Goal: Communication & Community: Answer question/provide support

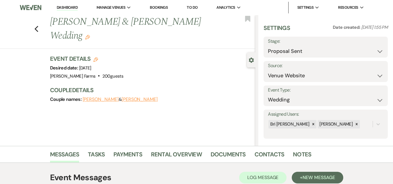
select select "6"
select select "5"
click at [72, 8] on link "Dashboard" at bounding box center [67, 8] width 21 height 6
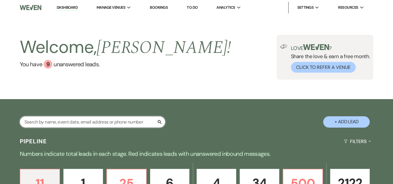
click at [65, 122] on input "text" at bounding box center [92, 121] width 145 height 11
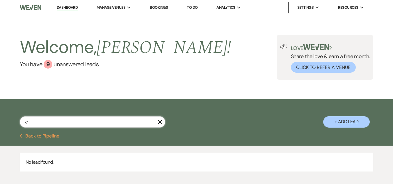
type input "k"
type input "[PERSON_NAME]"
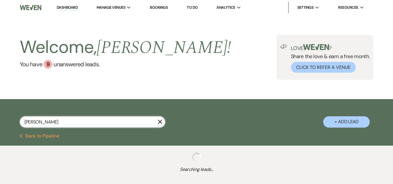
select select "4"
select select "8"
select select "5"
select select "8"
select select "5"
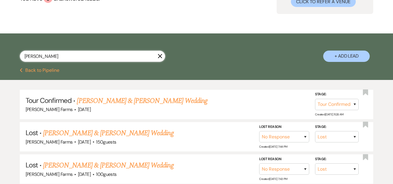
scroll to position [67, 0]
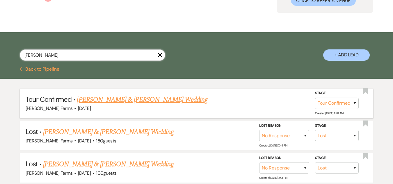
type input "[PERSON_NAME]"
click at [333, 103] on select "Inquiry Follow Up Tour Requested Tour Confirmed Toured Proposal Sent Booked Lost" at bounding box center [337, 103] width 44 height 11
select select "5"
click at [315, 98] on select "Inquiry Follow Up Tour Requested Tour Confirmed Toured Proposal Sent Booked Lost" at bounding box center [337, 103] width 44 height 11
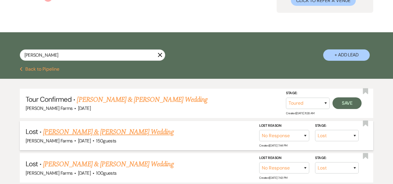
click at [329, 147] on div "Stage: Inquiry Follow Up Tour Requested Tour Confirmed Toured Proposal Sent Boo…" at bounding box center [311, 135] width 105 height 26
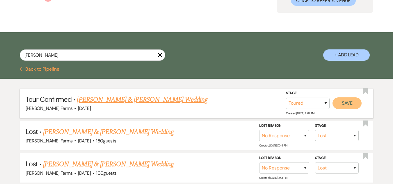
click at [347, 106] on button "Save" at bounding box center [346, 103] width 29 height 12
click at [117, 101] on link "[PERSON_NAME] & [PERSON_NAME] Wedding" at bounding box center [142, 99] width 130 height 10
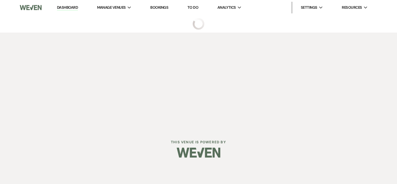
select select "5"
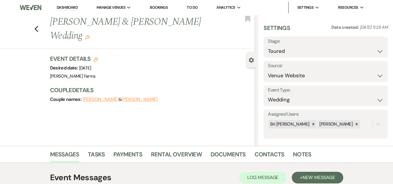
click at [90, 35] on icon "Edit" at bounding box center [87, 37] width 5 height 5
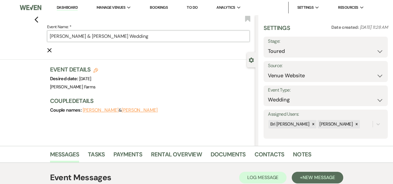
click at [92, 36] on input "[PERSON_NAME] & [PERSON_NAME] Wedding" at bounding box center [148, 36] width 203 height 11
drag, startPoint x: 92, startPoint y: 36, endPoint x: 73, endPoint y: 36, distance: 18.9
click at [73, 36] on input "[PERSON_NAME] & [PERSON_NAME] Wedding" at bounding box center [148, 36] width 203 height 11
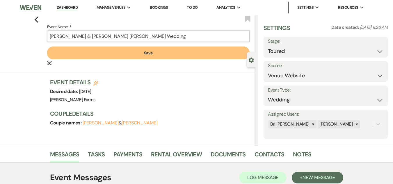
type input "[PERSON_NAME] & [PERSON_NAME] [PERSON_NAME] Wedding"
click at [133, 50] on button "Save" at bounding box center [148, 53] width 203 height 13
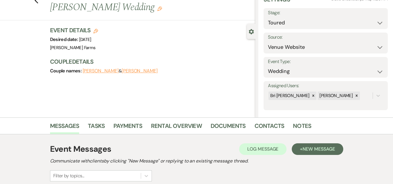
scroll to position [38, 0]
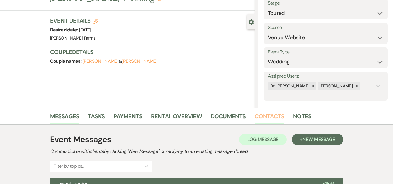
click at [264, 117] on link "Contacts" at bounding box center [269, 118] width 30 height 13
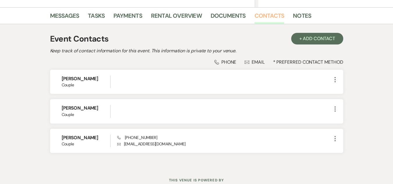
scroll to position [142, 0]
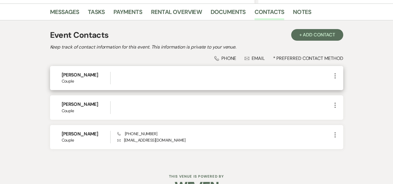
click at [336, 77] on icon "More" at bounding box center [334, 75] width 7 height 7
click at [344, 89] on button "Pencil Edit" at bounding box center [348, 87] width 35 height 10
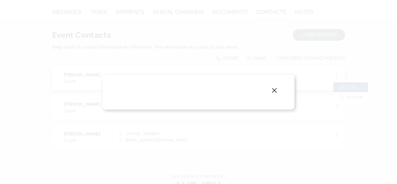
select select "1"
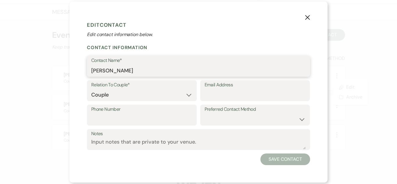
click at [147, 69] on input "[PERSON_NAME]" at bounding box center [198, 70] width 215 height 11
type input "[PERSON_NAME]"
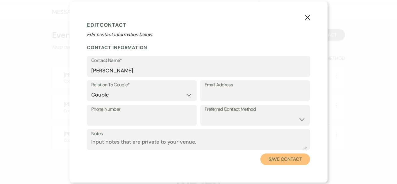
click at [273, 161] on button "Save Contact" at bounding box center [285, 159] width 50 height 12
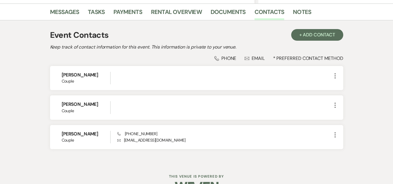
drag, startPoint x: 334, startPoint y: 107, endPoint x: 371, endPoint y: 139, distance: 49.3
drag, startPoint x: 371, startPoint y: 139, endPoint x: 370, endPoint y: 149, distance: 10.3
click at [370, 149] on div "Messages Tasks Payments Rental Overview Documents Contacts Notes Event Contacts…" at bounding box center [196, 83] width 393 height 160
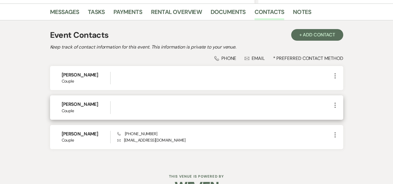
click at [335, 106] on icon "More" at bounding box center [334, 105] width 7 height 7
click at [341, 117] on use "button" at bounding box center [340, 117] width 4 height 4
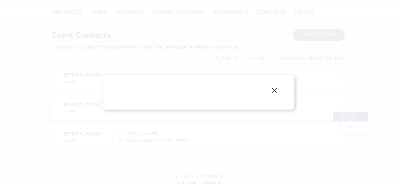
select select "1"
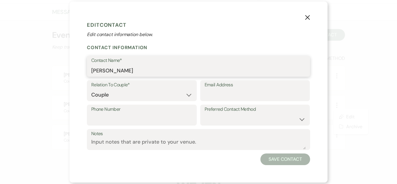
drag, startPoint x: 195, startPoint y: 69, endPoint x: 80, endPoint y: 69, distance: 115.1
click at [80, 69] on div "X Edit Contact Edit contact information below. Contact Information Contact Name…" at bounding box center [198, 91] width 258 height 181
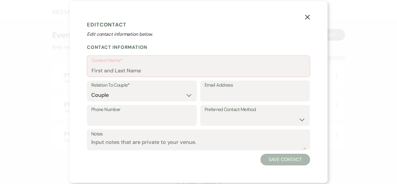
click at [146, 87] on label "Relation To Couple*" at bounding box center [141, 85] width 101 height 8
click at [149, 95] on select "Couple Planner Parent of Couple Family Member Friend Other" at bounding box center [141, 95] width 101 height 11
select select
click at [91, 90] on select "Couple Planner Parent of Couple Family Member Friend Other" at bounding box center [141, 95] width 101 height 11
click at [292, 158] on button "Save Contact" at bounding box center [285, 160] width 50 height 12
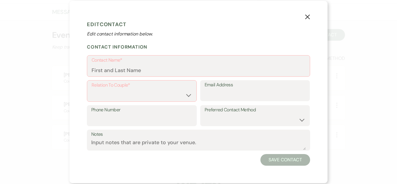
click at [312, 15] on button "X" at bounding box center [307, 16] width 9 height 10
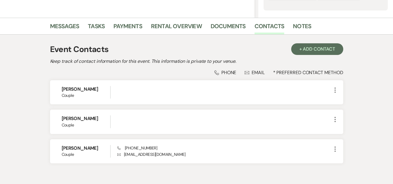
scroll to position [130, 0]
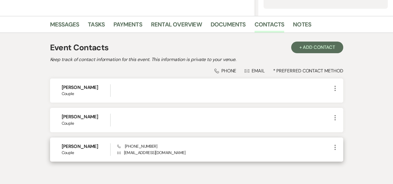
click at [336, 150] on icon "More" at bounding box center [334, 147] width 7 height 7
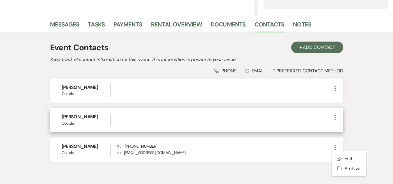
click at [334, 119] on icon "More" at bounding box center [334, 117] width 7 height 7
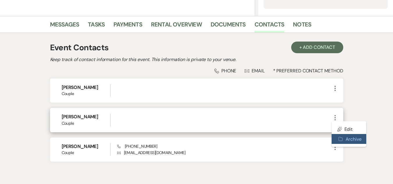
click at [340, 139] on use "button" at bounding box center [340, 139] width 4 height 4
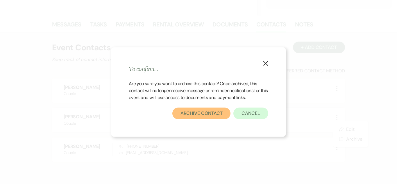
click at [215, 114] on button "Archive Contact" at bounding box center [201, 114] width 58 height 12
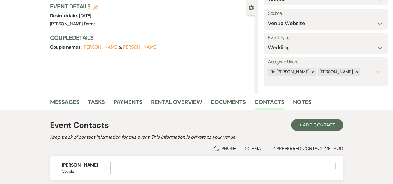
scroll to position [51, 0]
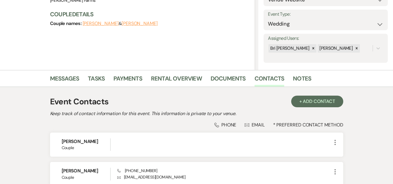
scroll to position [81, 0]
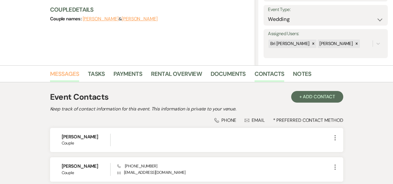
click at [67, 74] on link "Messages" at bounding box center [64, 75] width 29 height 13
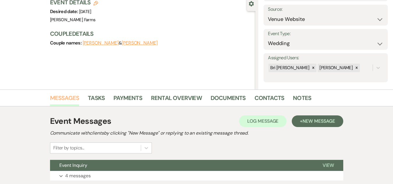
scroll to position [81, 0]
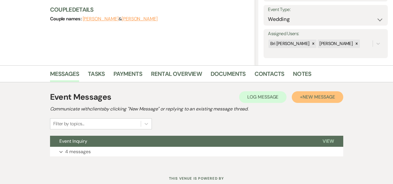
click at [318, 96] on span "New Message" at bounding box center [318, 97] width 32 height 6
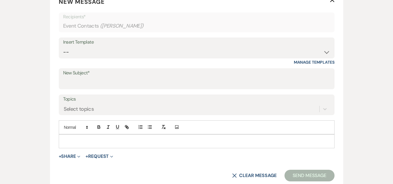
scroll to position [238, 0]
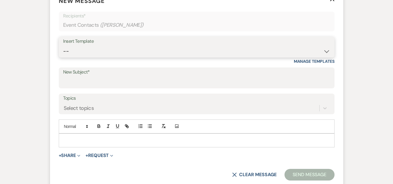
click at [182, 51] on select "-- Tour Request Response Follow Up Contract (Pre-Booked Leads) Weven Planning P…" at bounding box center [196, 51] width 267 height 11
select select "4589"
click at [63, 46] on select "-- Tour Request Response Follow Up Contract (Pre-Booked Leads) Weven Planning P…" at bounding box center [196, 51] width 267 height 11
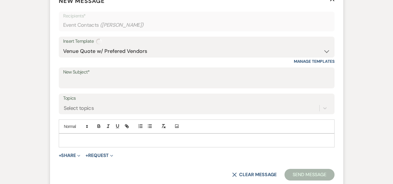
click at [110, 161] on form "New Message X Recipients* Event Contacts ( Adriana Vallenari ) Insert Template …" at bounding box center [196, 89] width 293 height 198
type input "Quote and More Info from [PERSON_NAME] Farms"
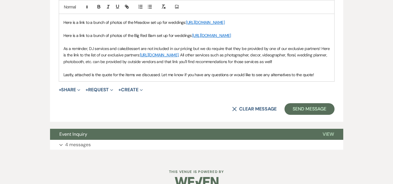
scroll to position [403, 0]
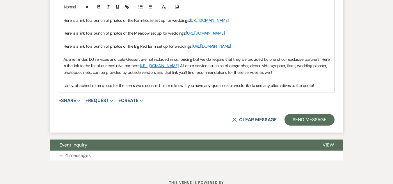
click at [95, 88] on span "Lastly, attached is the quote for the items we discussed. Let me know if you ha…" at bounding box center [188, 85] width 251 height 5
click at [113, 88] on span "Lastly, attached are the quote for the items we discussed. Let me know if you h…" at bounding box center [189, 85] width 253 height 5
drag, startPoint x: 316, startPoint y: 117, endPoint x: 331, endPoint y: 125, distance: 17.3
click at [315, 88] on span "Lastly, attached are the quotes for the items we discussed. Let me know if you …" at bounding box center [190, 85] width 255 height 5
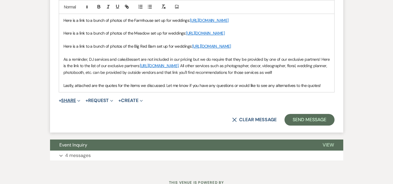
click at [76, 103] on button "+ Share Expand" at bounding box center [70, 100] width 22 height 5
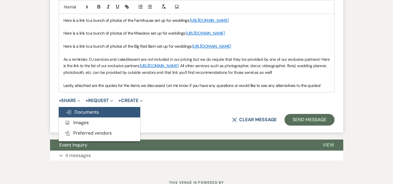
click at [79, 115] on span "Doc Upload Documents" at bounding box center [82, 112] width 33 height 6
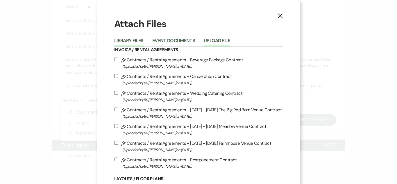
click at [222, 42] on button "Upload File" at bounding box center [217, 42] width 26 height 8
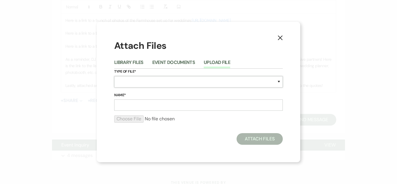
click at [181, 80] on select "Special Event Insurance Vendor Certificate of Insurance Contracts / Rental Agre…" at bounding box center [198, 81] width 169 height 11
select select "8"
click at [114, 76] on select "Special Event Insurance Vendor Certificate of Insurance Contracts / Rental Agre…" at bounding box center [198, 81] width 169 height 11
click at [144, 103] on input "Name*" at bounding box center [198, 104] width 169 height 11
type input "Meadow Wedding Quote"
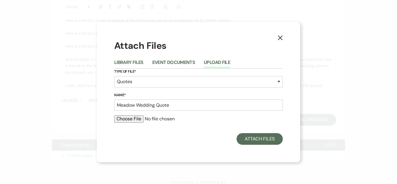
click at [134, 121] on input "file" at bounding box center [198, 118] width 169 height 7
type input "C:\fakepath\Meadow Wedding Quote- Vallenari_Kriegel.pdf"
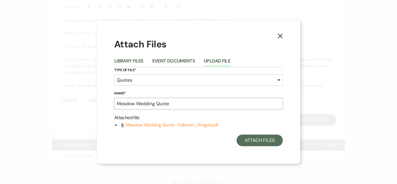
click at [194, 108] on input "Meadow Wedding Quote" at bounding box center [198, 103] width 169 height 11
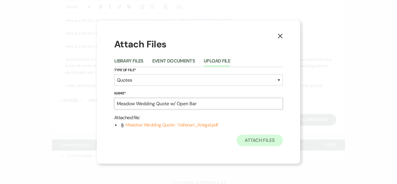
type input "Meadow Wedding Quote w/ Open Bar"
click at [265, 138] on button "Attach Files" at bounding box center [260, 141] width 46 height 12
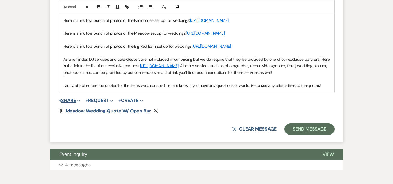
click at [77, 103] on button "+ Share Expand" at bounding box center [70, 100] width 22 height 5
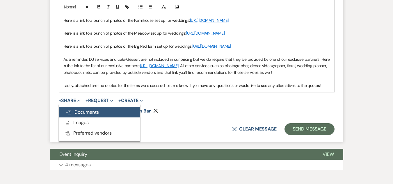
click at [84, 115] on span "Doc Upload Documents" at bounding box center [82, 112] width 33 height 6
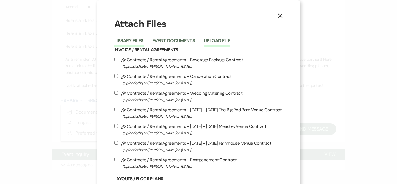
click at [217, 42] on button "Upload File" at bounding box center [217, 42] width 26 height 8
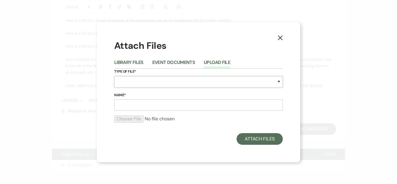
click at [171, 84] on select "Special Event Insurance Vendor Certificate of Insurance Contracts / Rental Agre…" at bounding box center [198, 81] width 169 height 11
select select "8"
click at [171, 84] on select "Special Event Insurance Vendor Certificate of Insurance Contracts / Rental Agre…" at bounding box center [198, 81] width 169 height 11
click at [134, 107] on input "Name*" at bounding box center [198, 104] width 169 height 11
type input "Meadow Wedding Quote w/ Cash Bar"
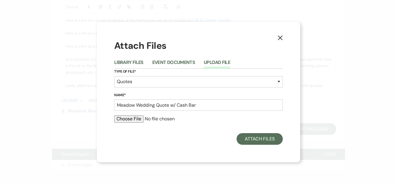
click at [134, 118] on input "file" at bounding box center [198, 118] width 169 height 7
type input "C:\fakepath\Meadow Wedding Quote- Vallenari_Kriegel (1).pdf"
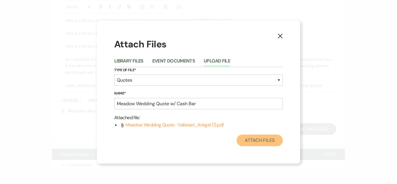
click at [258, 142] on button "Attach Files" at bounding box center [260, 141] width 46 height 12
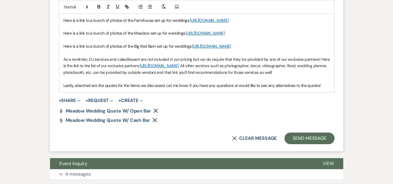
drag, startPoint x: 191, startPoint y: 72, endPoint x: 63, endPoint y: 63, distance: 127.6
click at [63, 49] on p "Here is a link to a bunch of photos of the Big Red Barn set up for weddings: ht…" at bounding box center [196, 46] width 266 height 6
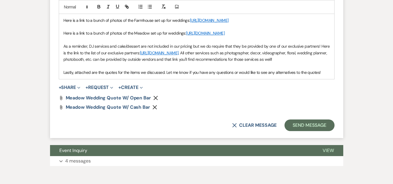
drag, startPoint x: 166, startPoint y: 34, endPoint x: 62, endPoint y: 22, distance: 104.2
click at [62, 22] on div "Hi Conner & Adriana! It was such a pleasure meeting you and your fiance today a…" at bounding box center [196, 23] width 275 height 111
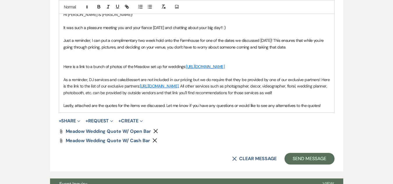
scroll to position [360, 0]
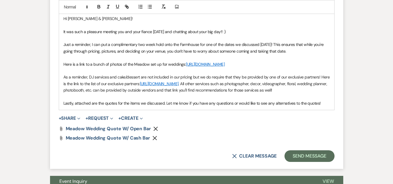
click at [101, 44] on span "Just a reminder, I can put a complimentary two week hold onto the Farmhouse for…" at bounding box center [193, 48] width 261 height 12
click at [172, 45] on span "Just a reminder, I put a complimentary two week hold onto the Farmhouse for one…" at bounding box center [195, 48] width 264 height 12
click at [194, 44] on span "Just a reminder, I put a complimentary two week hold onto the Meadow for one of…" at bounding box center [193, 48] width 260 height 12
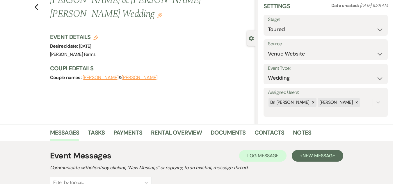
scroll to position [0, 0]
